Goal: Transaction & Acquisition: Purchase product/service

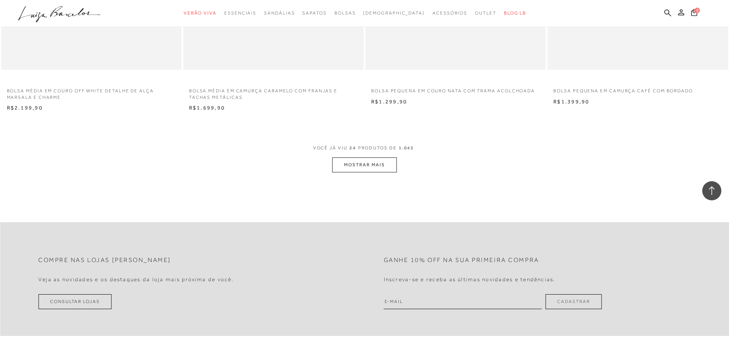
scroll to position [1851, 0]
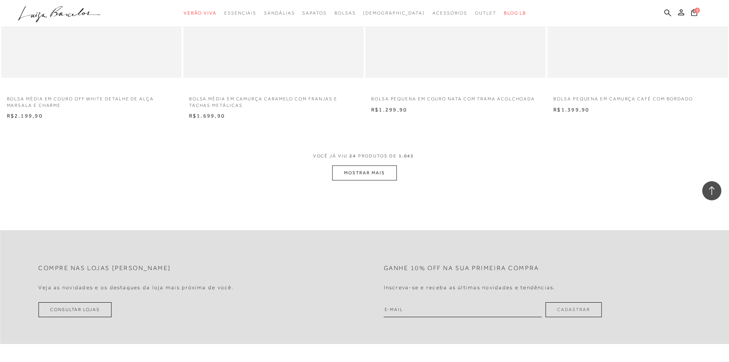
click at [365, 171] on button "MOSTRAR MAIS" at bounding box center [364, 172] width 64 height 15
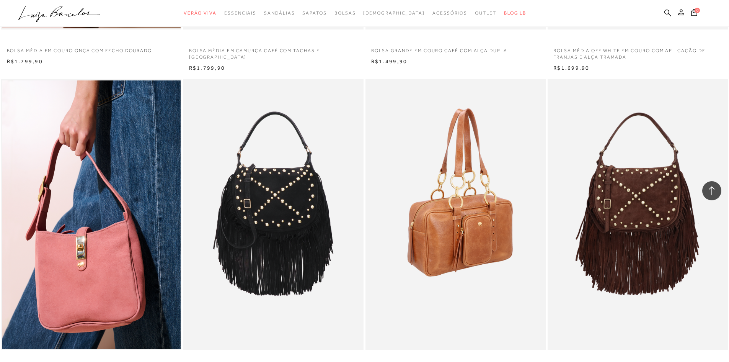
scroll to position [2578, 0]
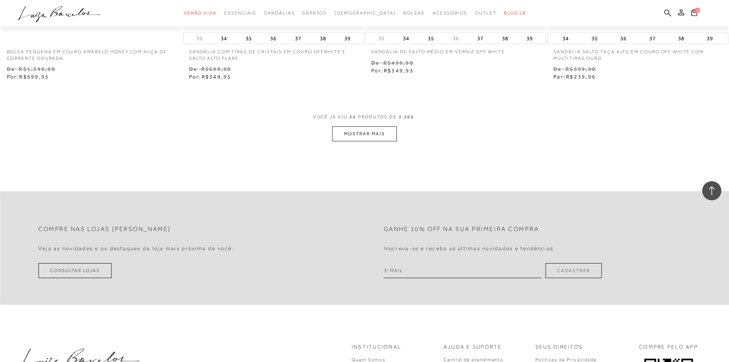
scroll to position [1861, 0]
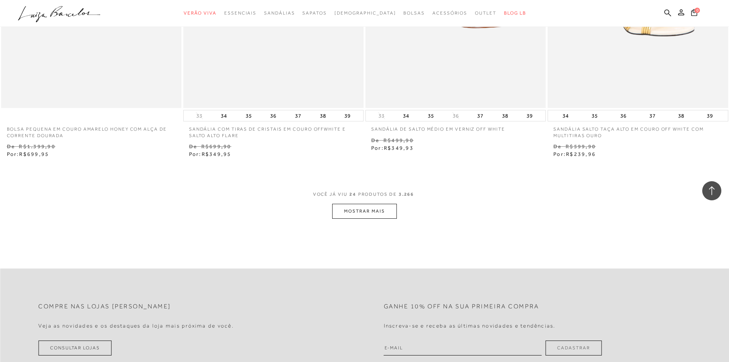
click at [384, 214] on button "MOSTRAR MAIS" at bounding box center [364, 211] width 64 height 15
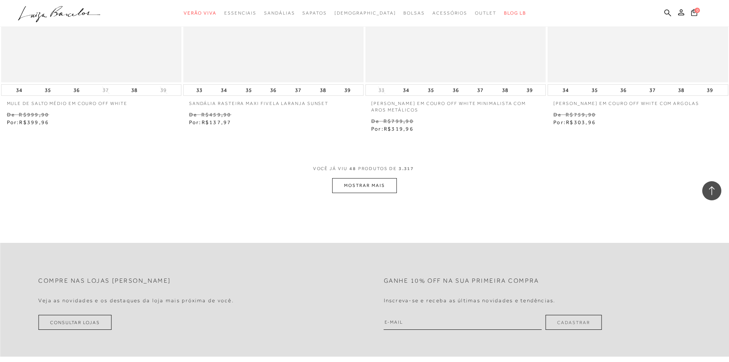
scroll to position [3851, 0]
click at [376, 183] on button "MOSTRAR MAIS" at bounding box center [364, 184] width 64 height 15
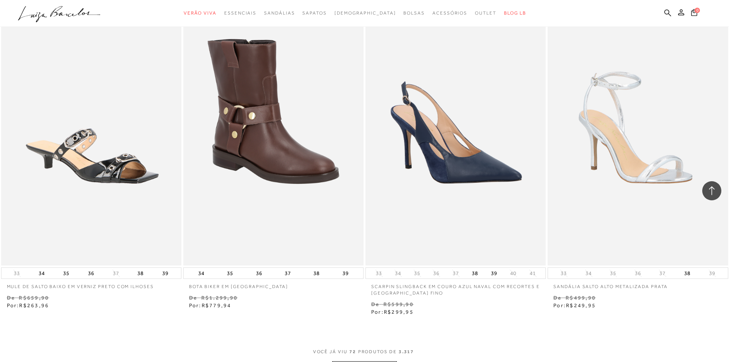
scroll to position [5802, 0]
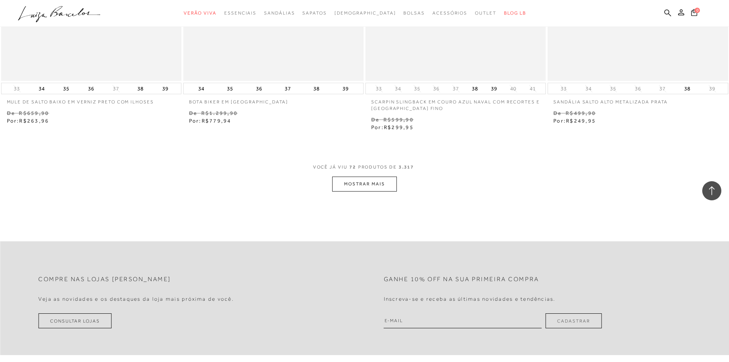
click at [393, 184] on button "MOSTRAR MAIS" at bounding box center [364, 183] width 64 height 15
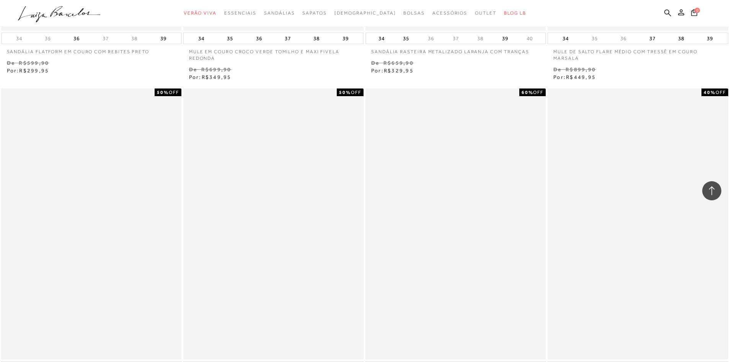
scroll to position [7678, 0]
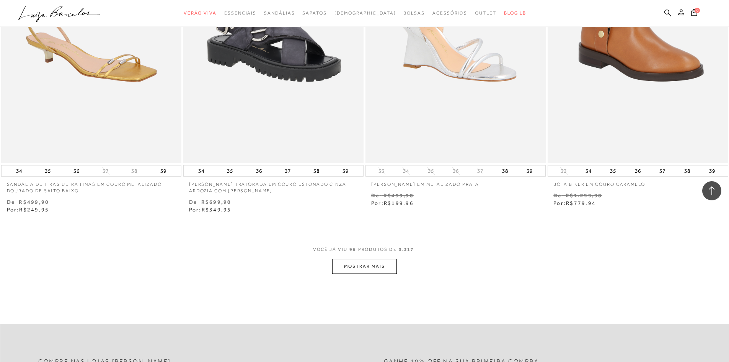
click at [395, 266] on button "MOSTRAR MAIS" at bounding box center [364, 266] width 64 height 15
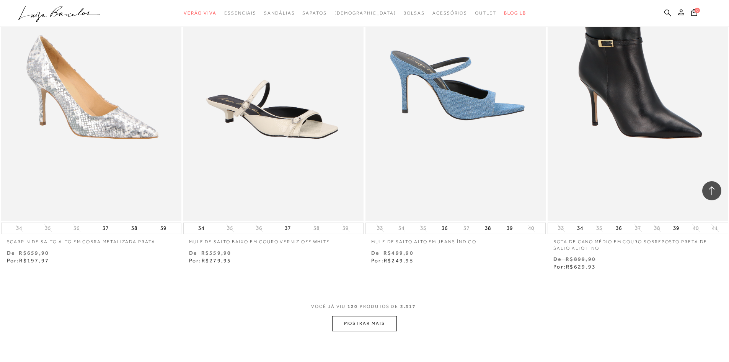
scroll to position [9667, 0]
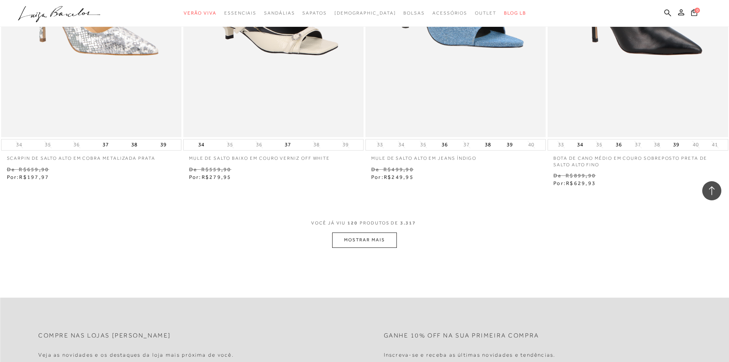
click at [391, 246] on button "MOSTRAR MAIS" at bounding box center [364, 239] width 64 height 15
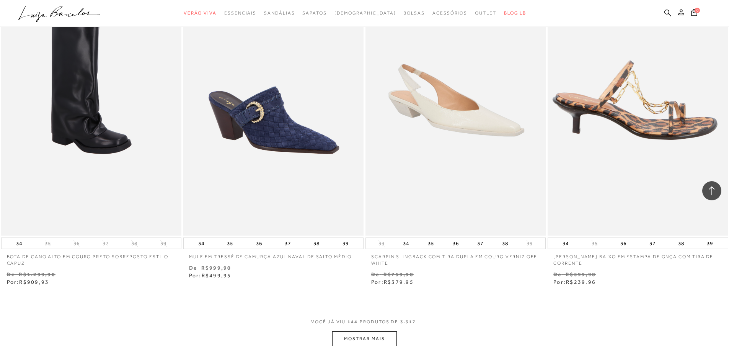
scroll to position [11542, 0]
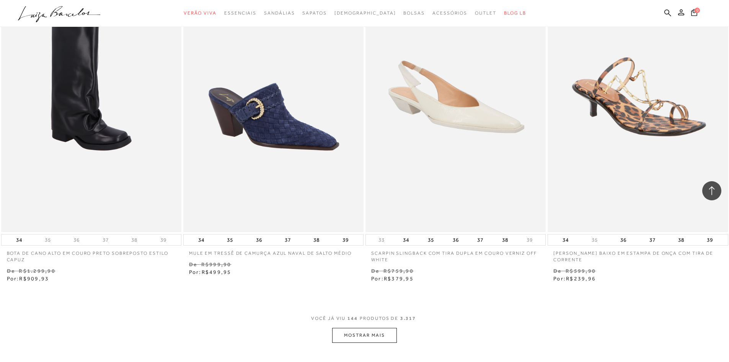
click at [380, 337] on button "MOSTRAR MAIS" at bounding box center [364, 335] width 64 height 15
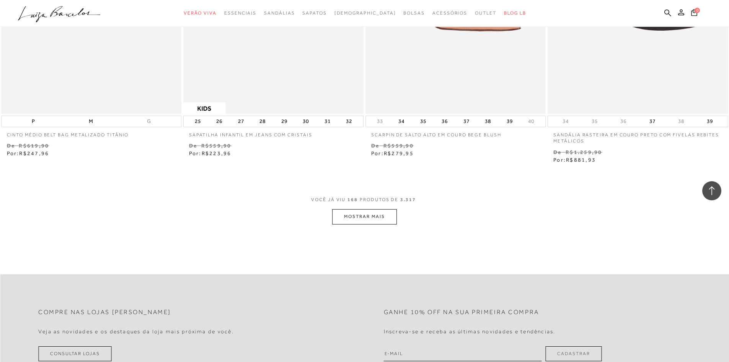
scroll to position [13647, 0]
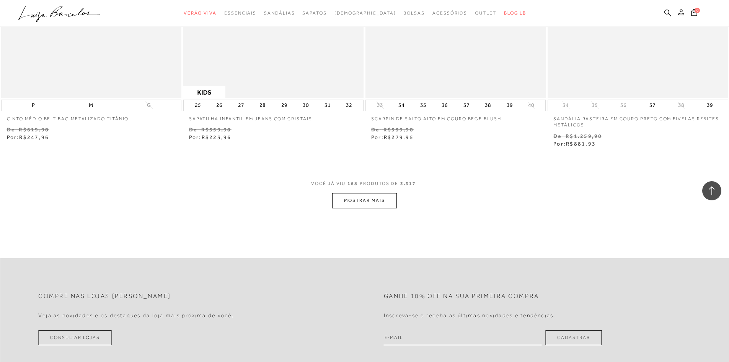
click at [368, 199] on button "MOSTRAR MAIS" at bounding box center [364, 200] width 64 height 15
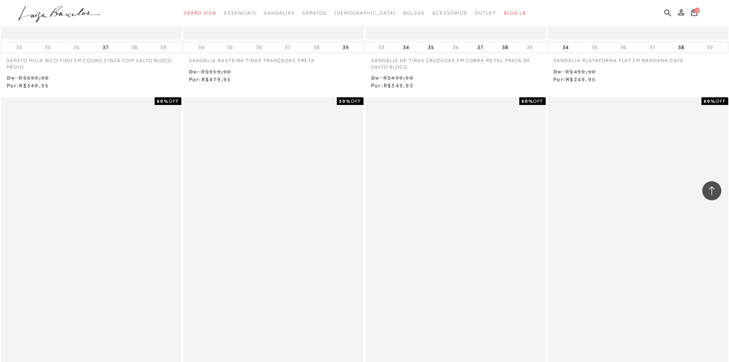
scroll to position [15599, 0]
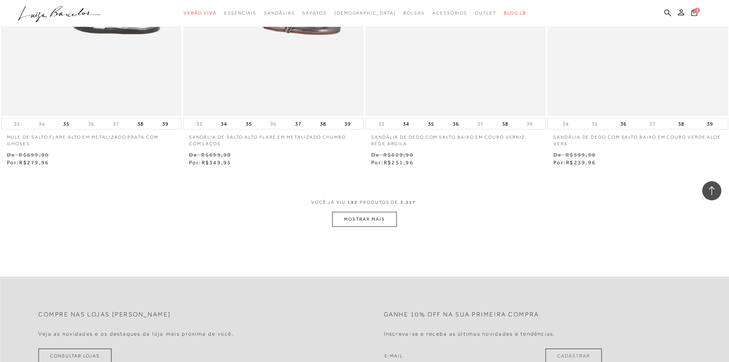
click at [380, 215] on button "MOSTRAR MAIS" at bounding box center [364, 219] width 64 height 15
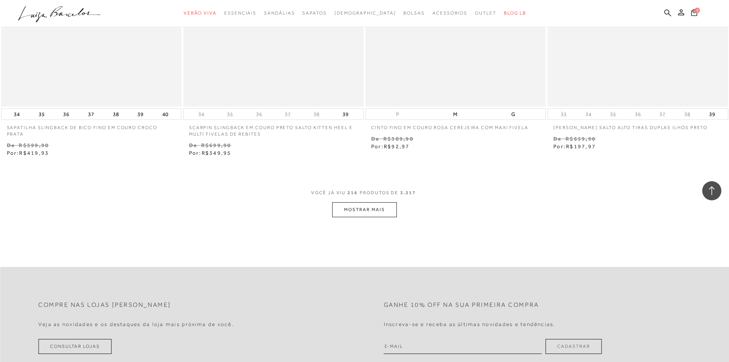
scroll to position [17589, 0]
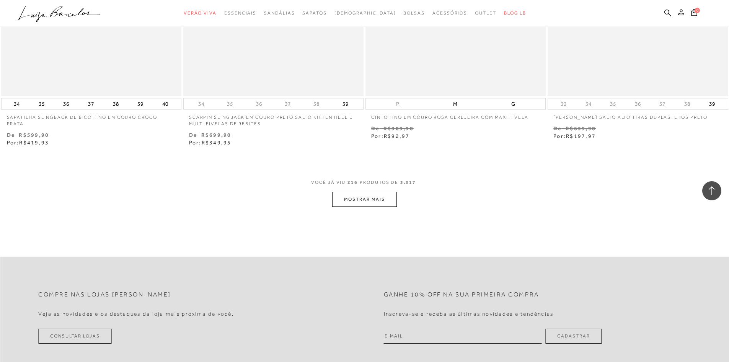
click at [376, 200] on button "MOSTRAR MAIS" at bounding box center [364, 199] width 64 height 15
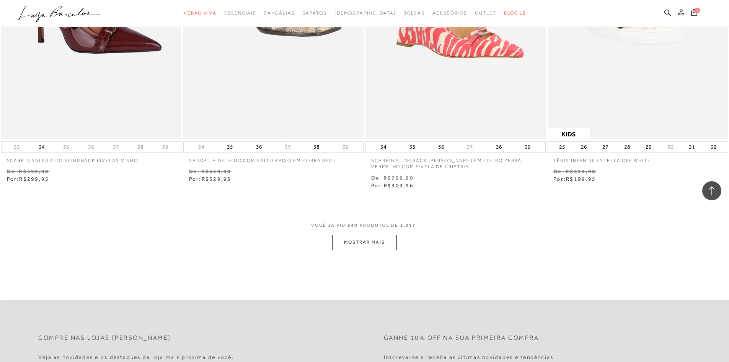
scroll to position [19502, 0]
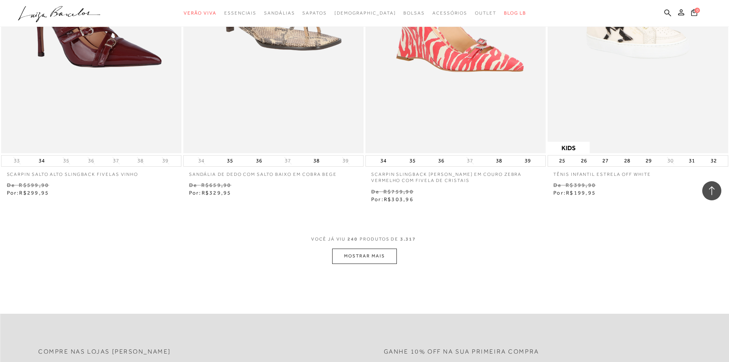
click at [365, 250] on button "MOSTRAR MAIS" at bounding box center [364, 255] width 64 height 15
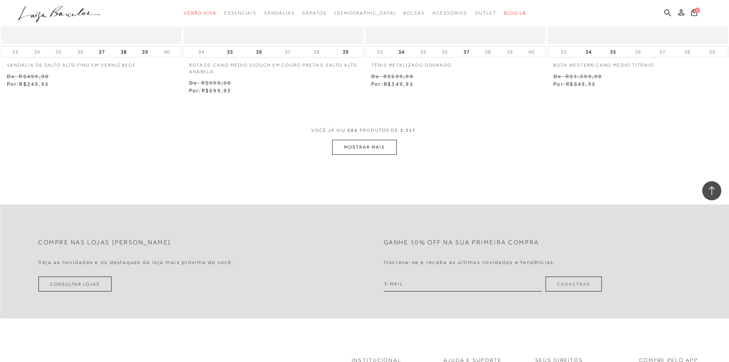
scroll to position [21568, 0]
click at [350, 144] on button "MOSTRAR MAIS" at bounding box center [364, 146] width 64 height 15
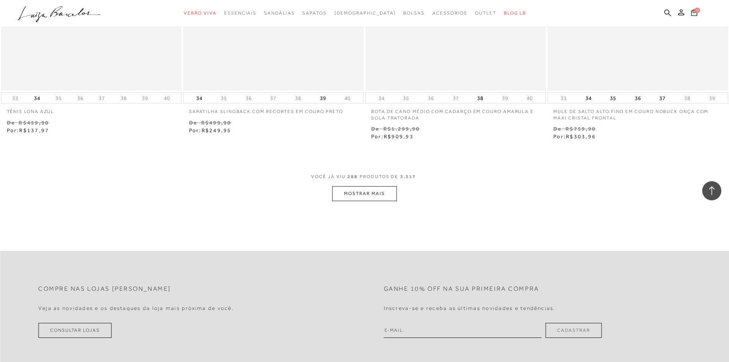
scroll to position [23520, 0]
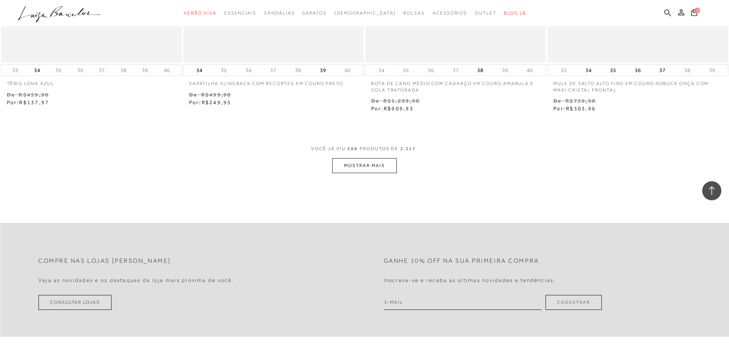
click at [387, 163] on button "MOSTRAR MAIS" at bounding box center [364, 165] width 64 height 15
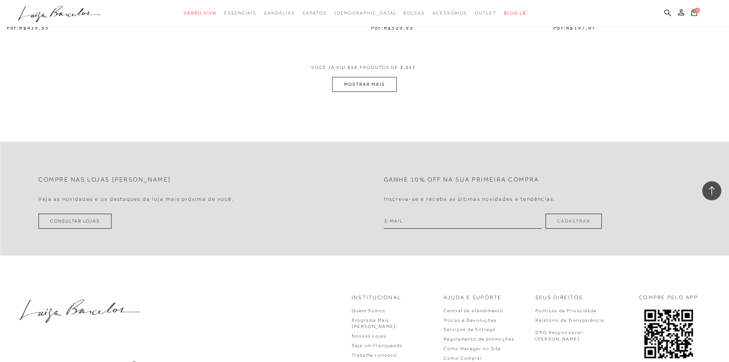
scroll to position [25586, 0]
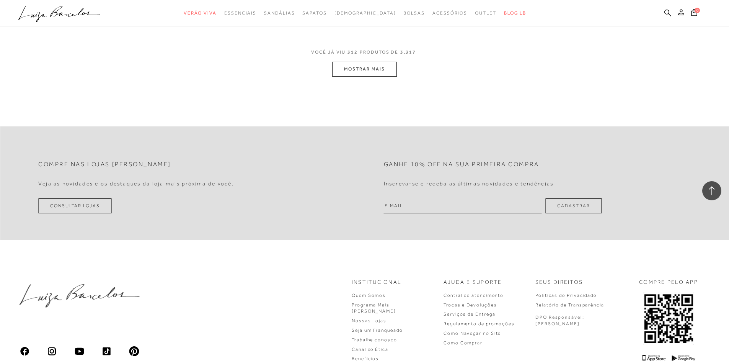
click at [360, 62] on button "MOSTRAR MAIS" at bounding box center [364, 69] width 64 height 15
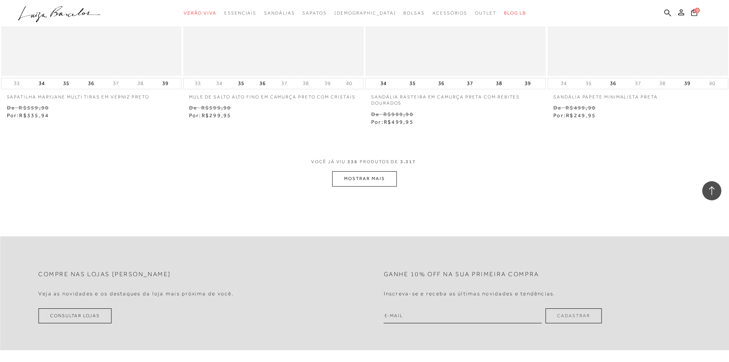
scroll to position [27462, 0]
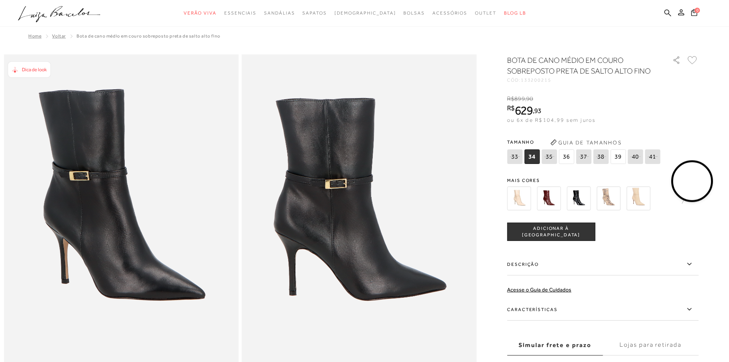
click at [567, 156] on span "36" at bounding box center [566, 156] width 15 height 15
click at [583, 197] on img at bounding box center [579, 198] width 24 height 24
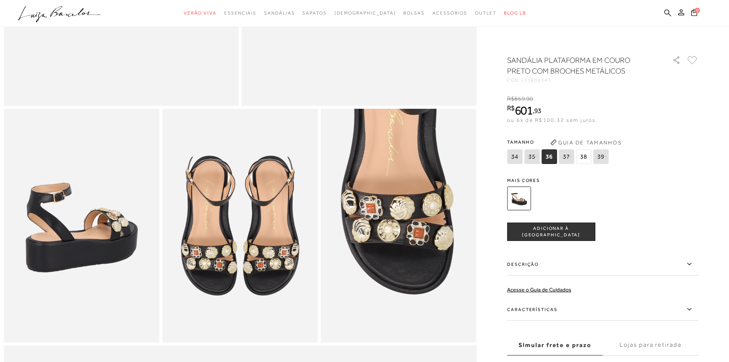
scroll to position [306, 0]
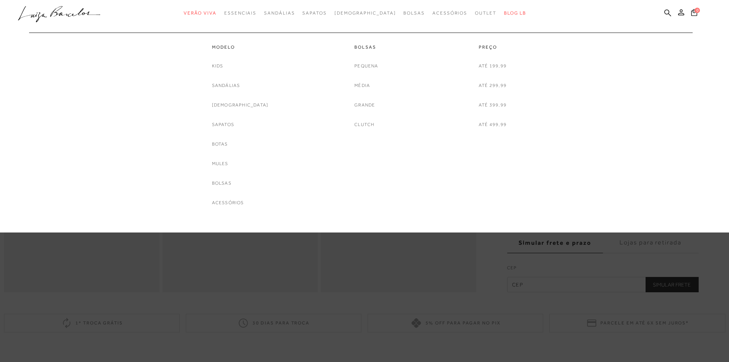
scroll to position [191, 0]
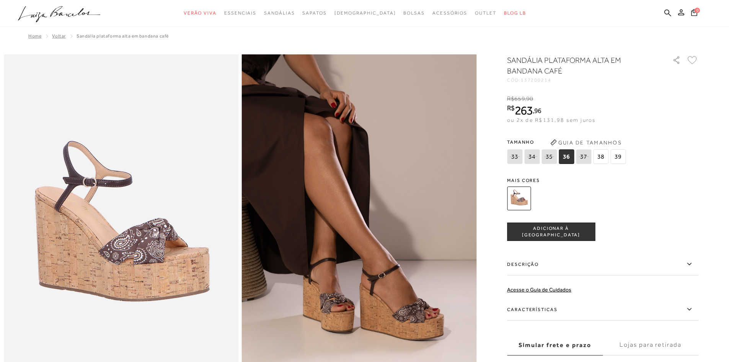
click at [520, 196] on img at bounding box center [519, 198] width 24 height 24
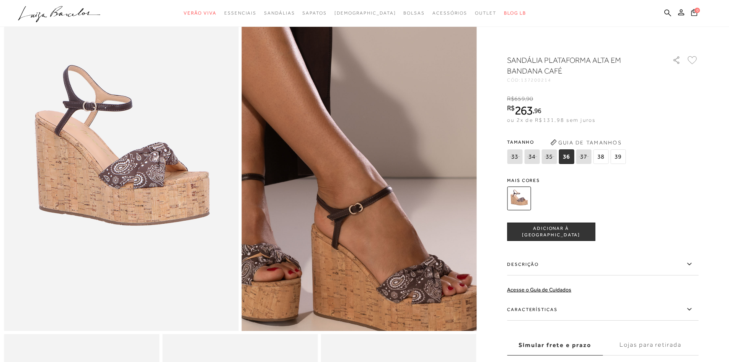
scroll to position [77, 0]
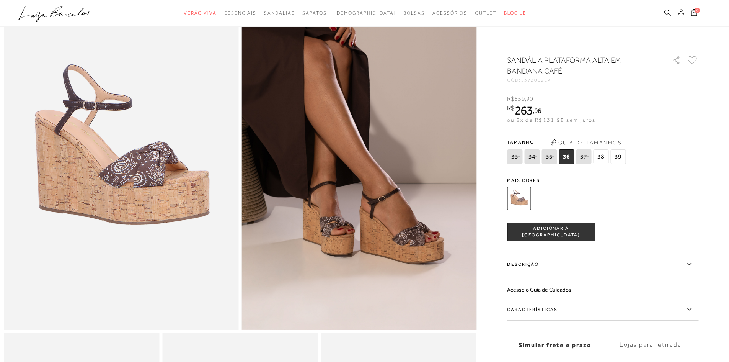
drag, startPoint x: 589, startPoint y: 223, endPoint x: 592, endPoint y: 217, distance: 6.9
click at [588, 223] on button "ADICIONAR À SACOLA" at bounding box center [551, 231] width 88 height 18
click at [695, 9] on span "1" at bounding box center [697, 9] width 5 height 5
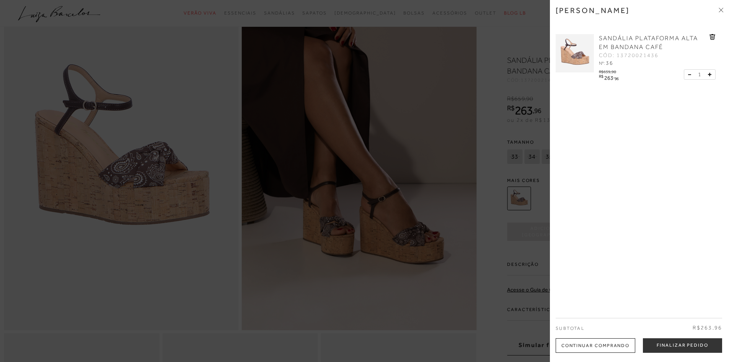
click at [721, 9] on icon at bounding box center [720, 9] width 2 height 2
